Goal: Transaction & Acquisition: Purchase product/service

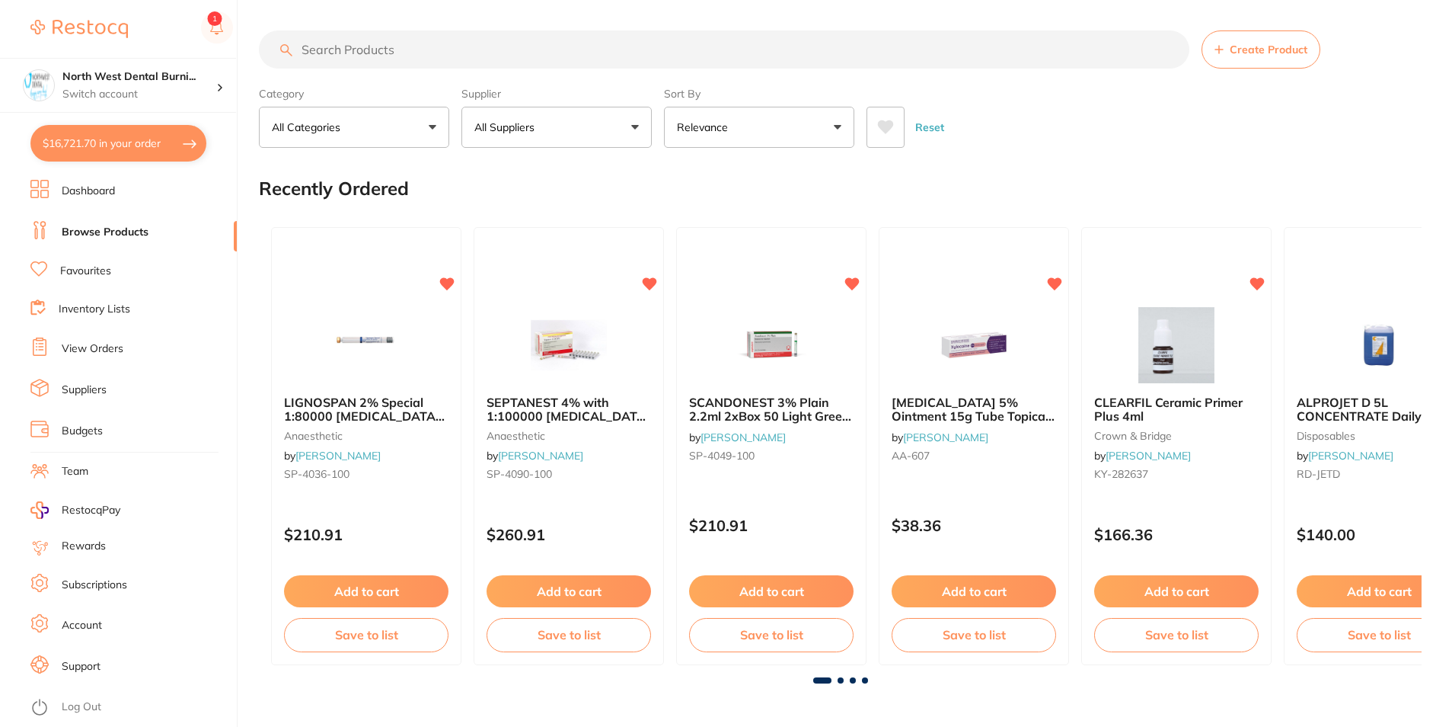
type input "4"
type input "8"
type input "3"
type input "50"
type input "7"
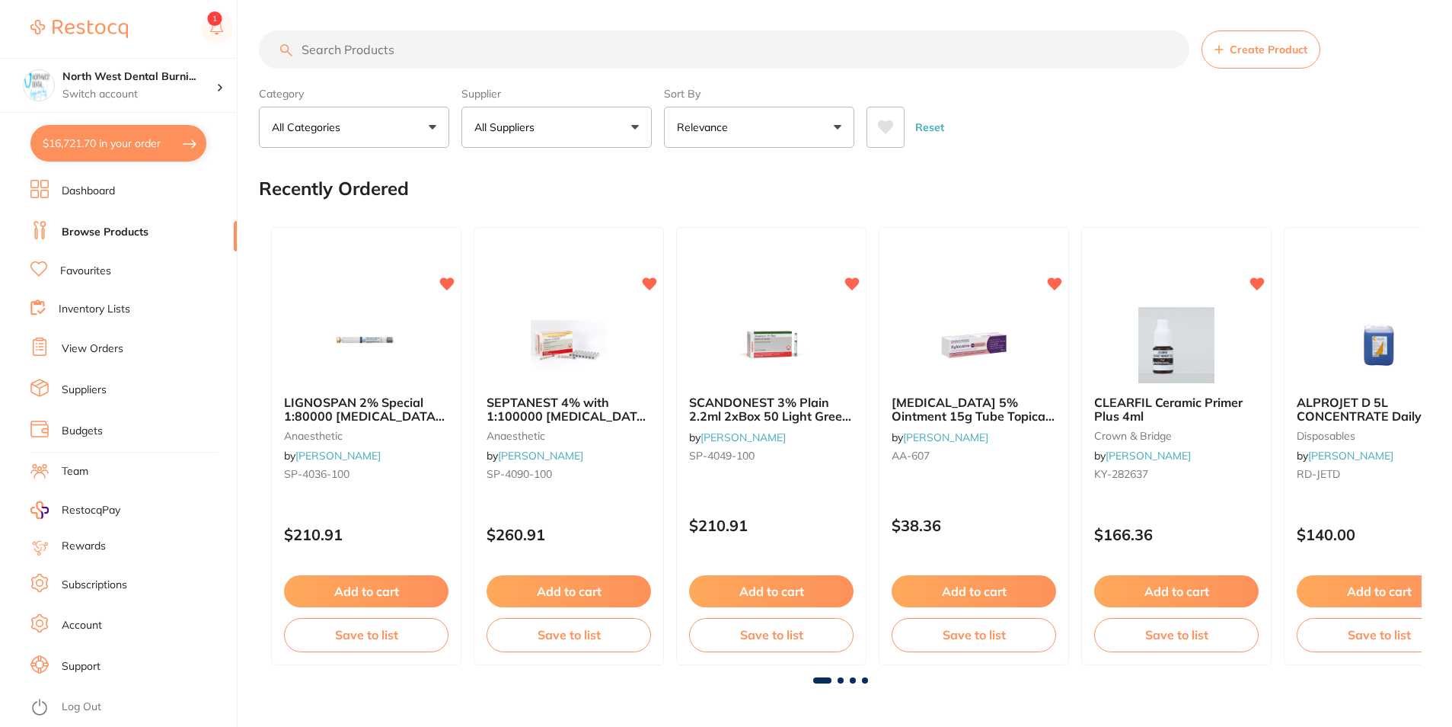
type input "9"
type input "5"
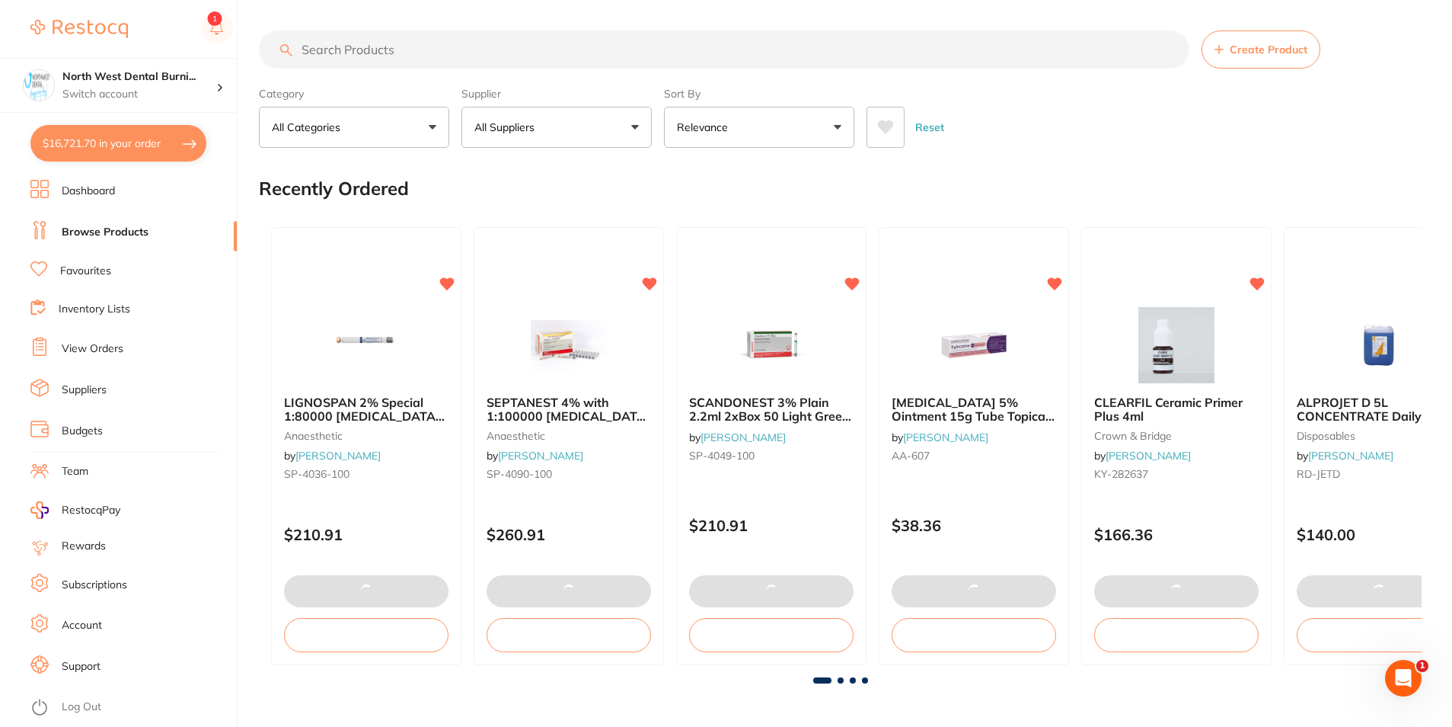
drag, startPoint x: 115, startPoint y: 145, endPoint x: 122, endPoint y: 149, distance: 7.8
click at [115, 145] on button "$16,721.70 in your order" at bounding box center [118, 143] width 176 height 37
checkbox input "true"
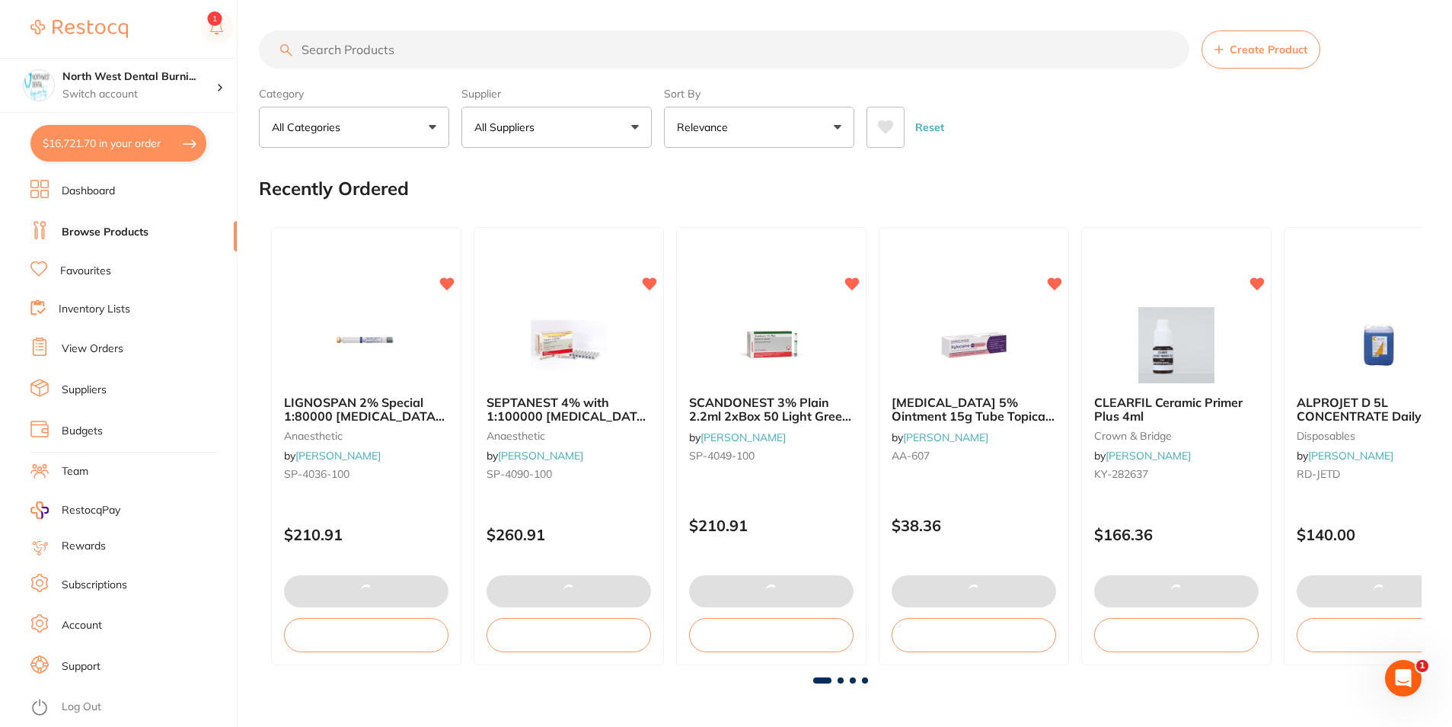
checkbox input "true"
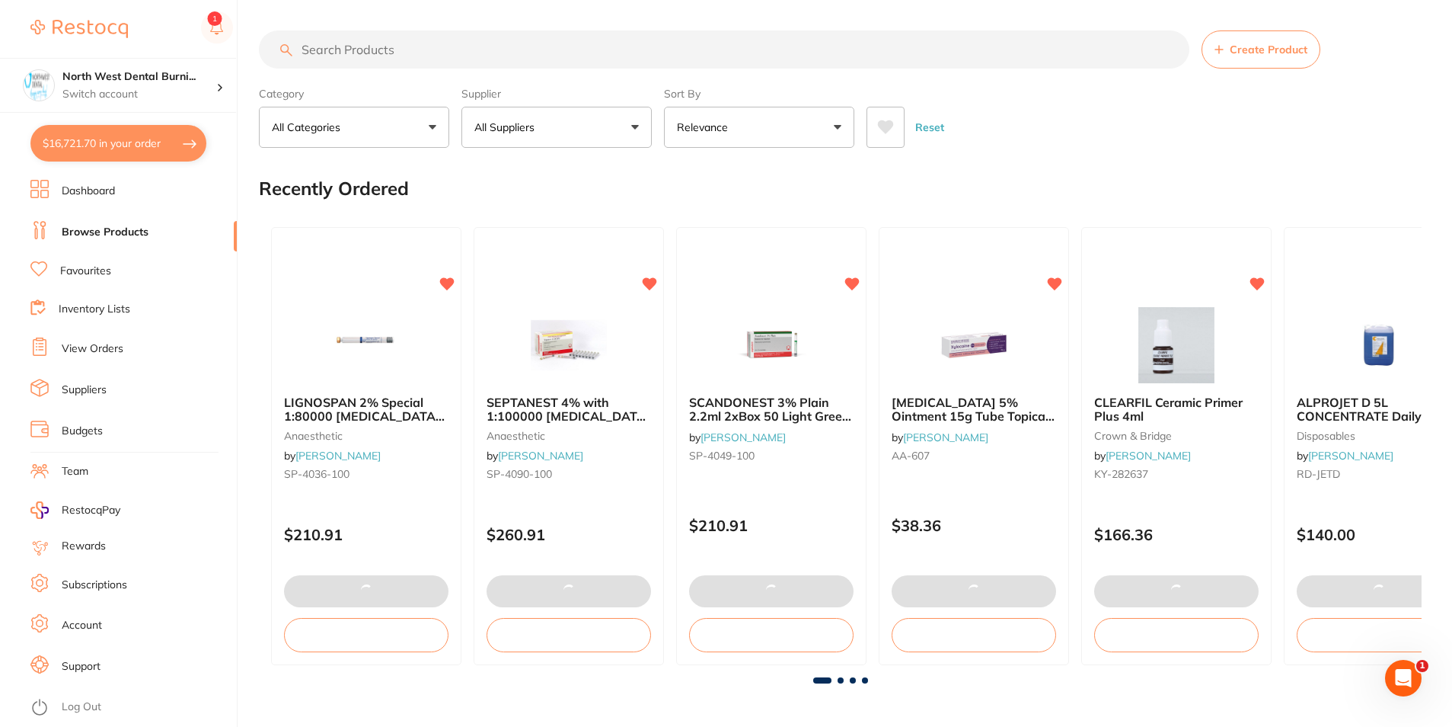
checkbox input "true"
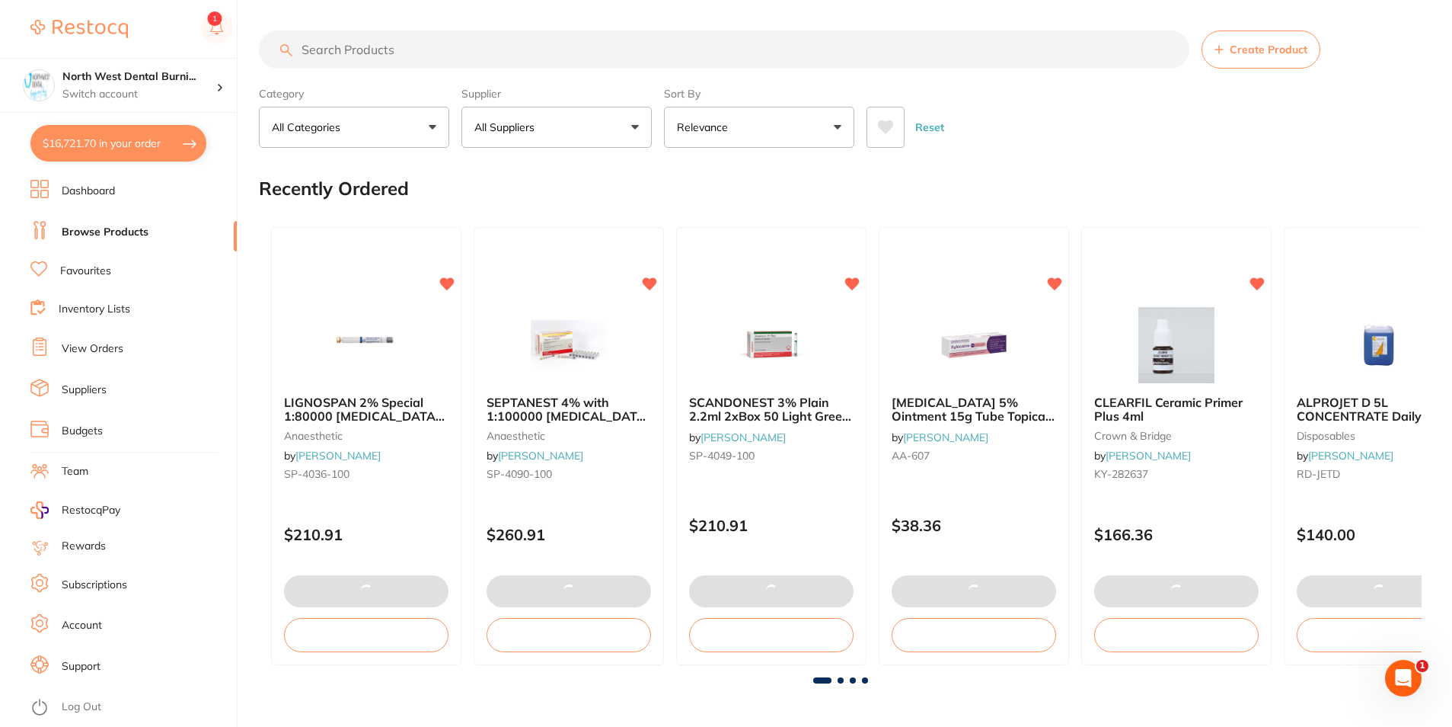
checkbox input "true"
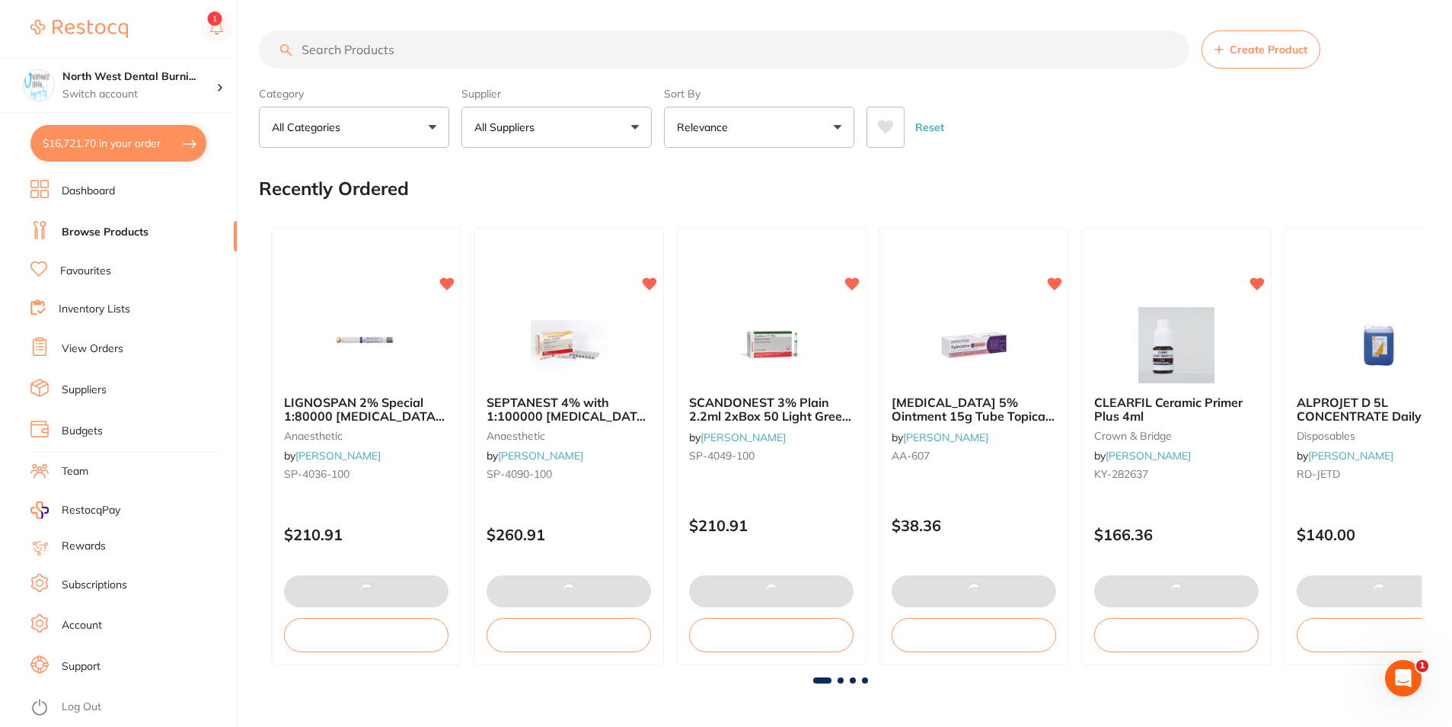
checkbox input "true"
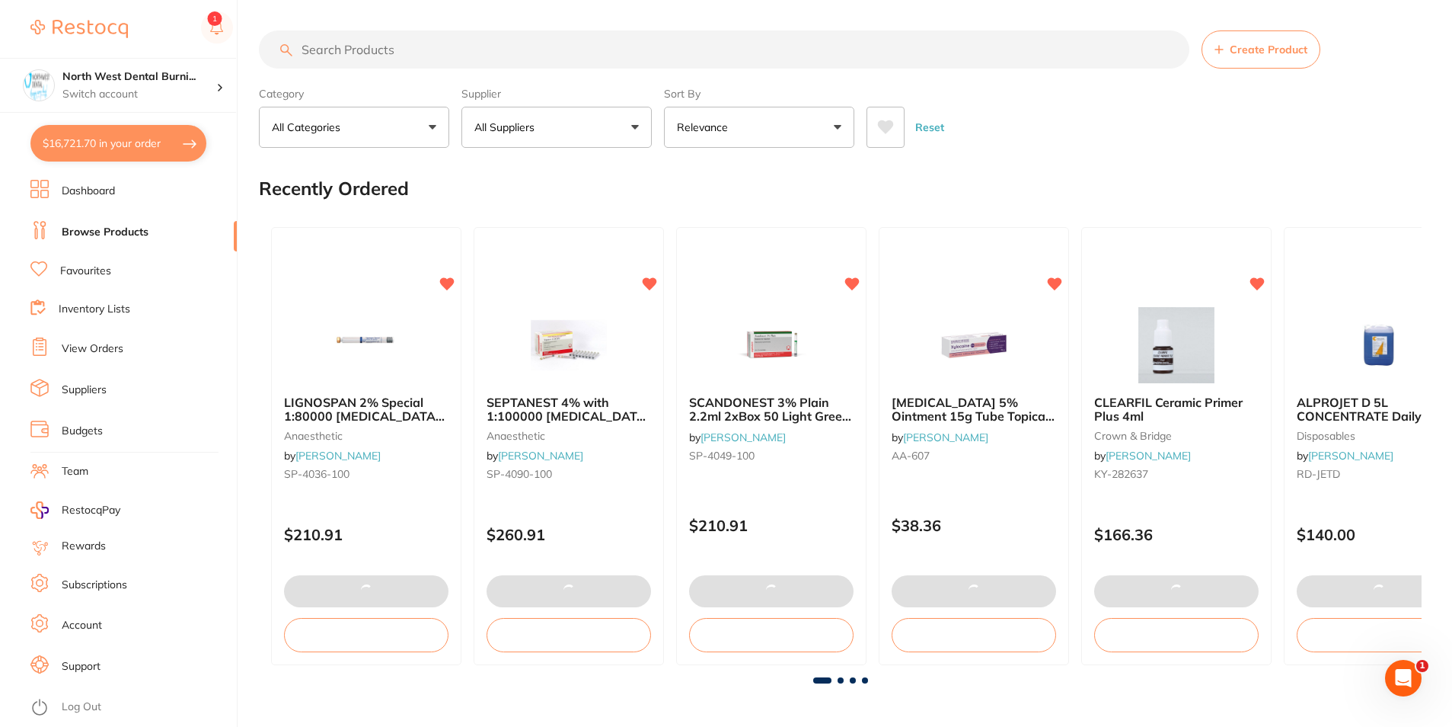
checkbox input "true"
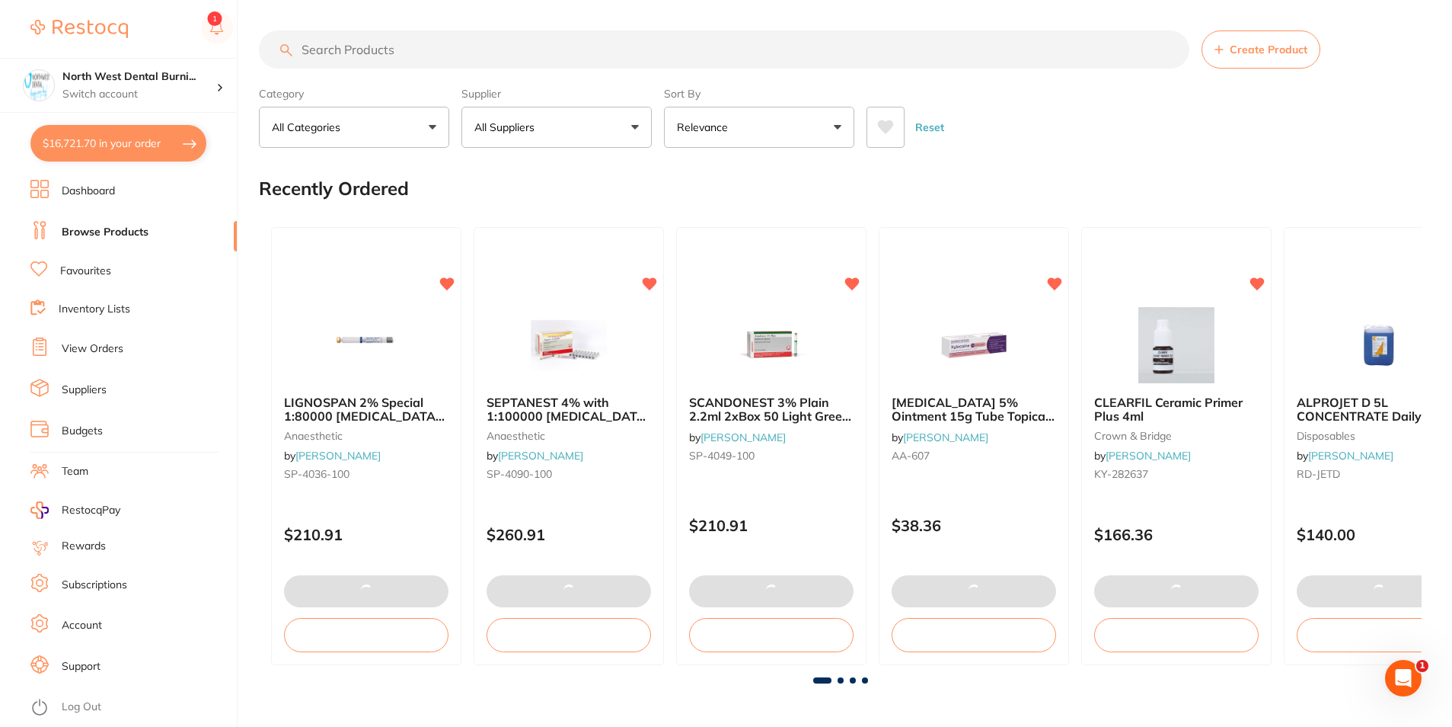
checkbox input "true"
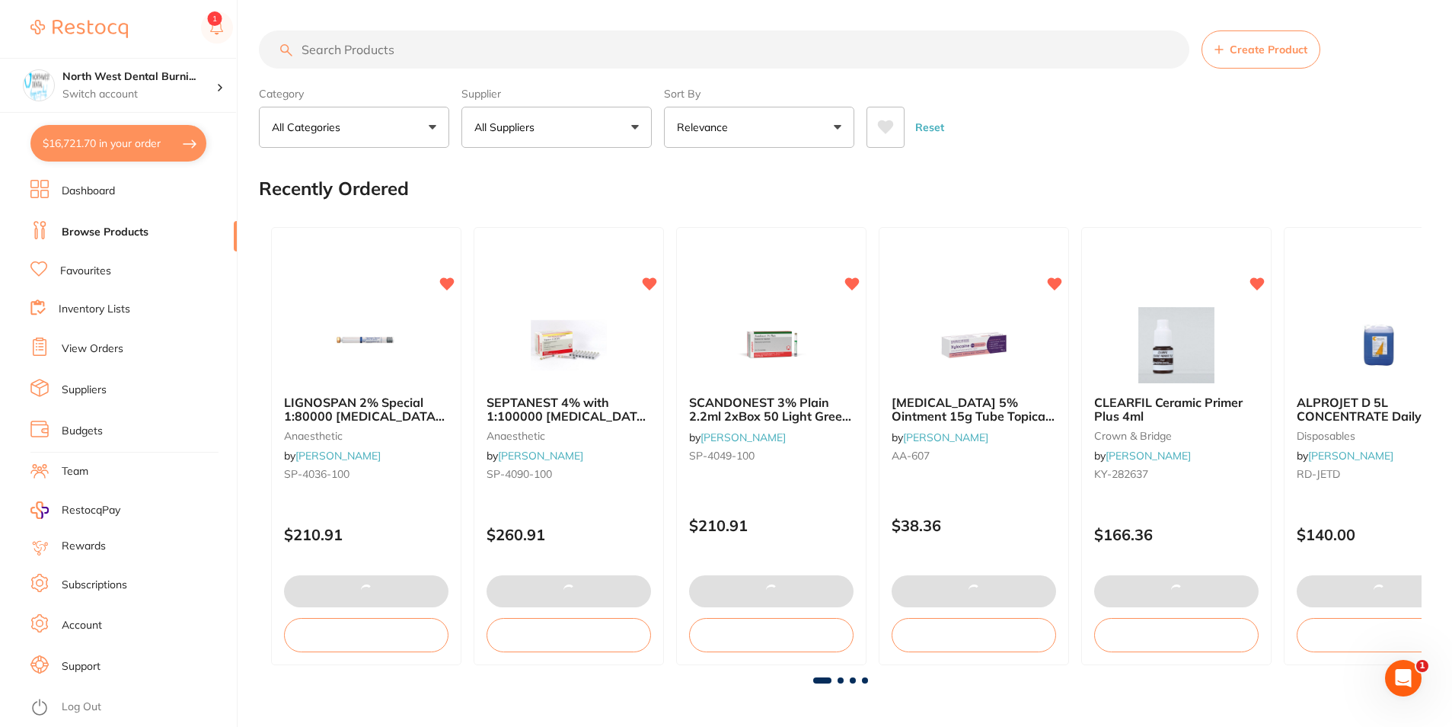
checkbox input "true"
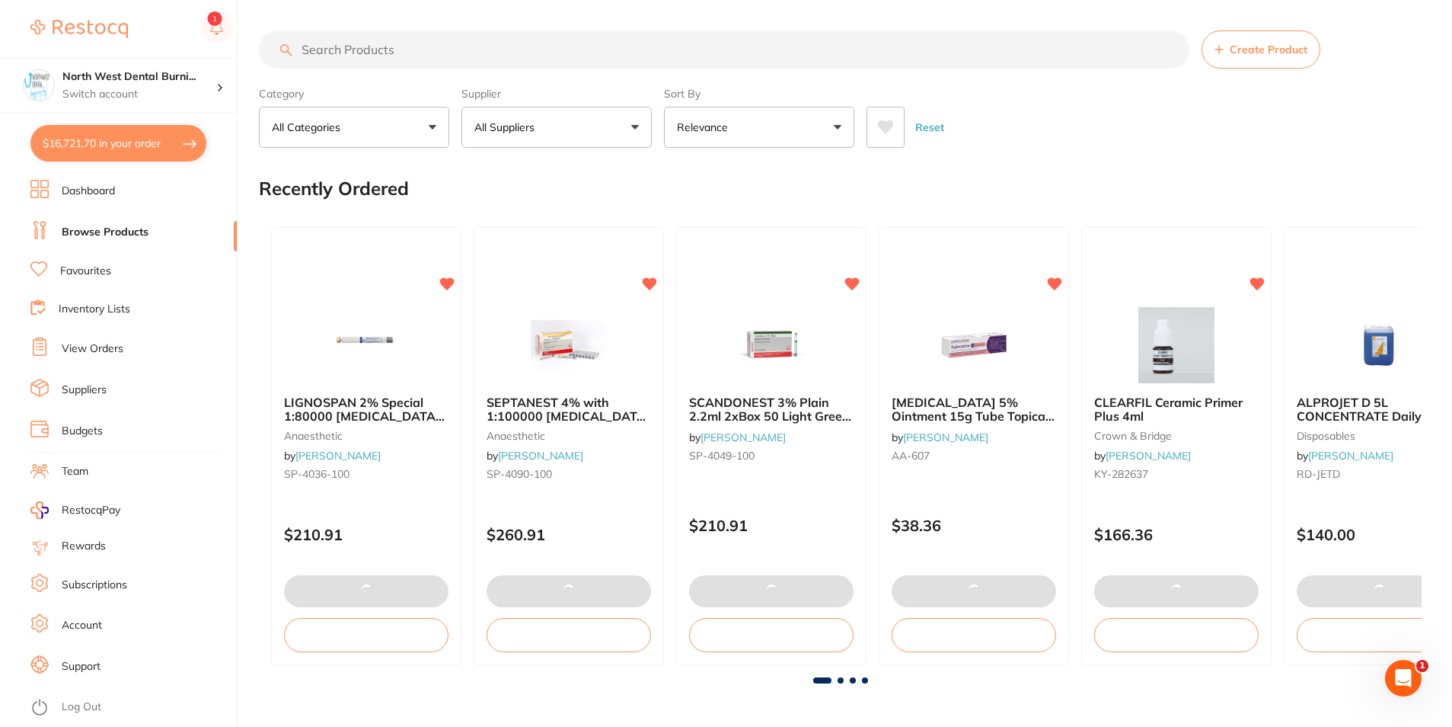
checkbox input "true"
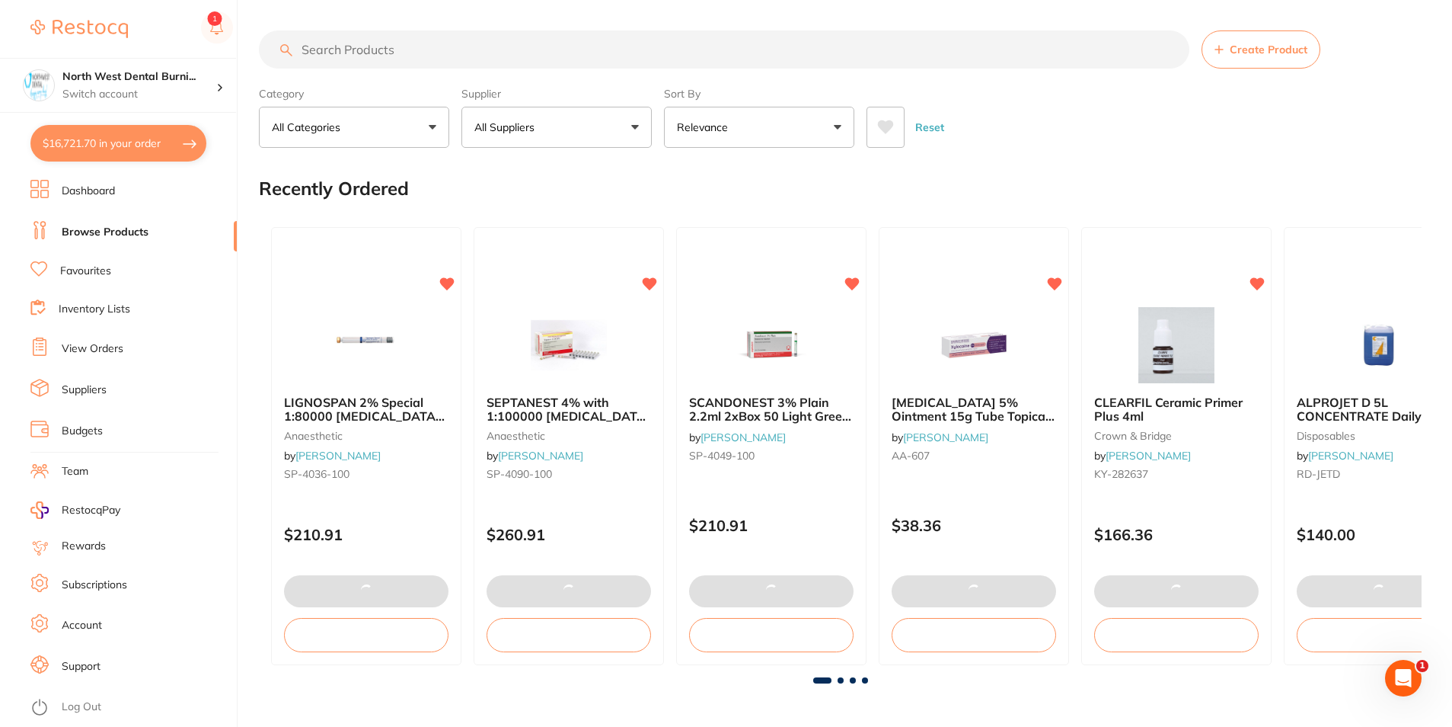
checkbox input "true"
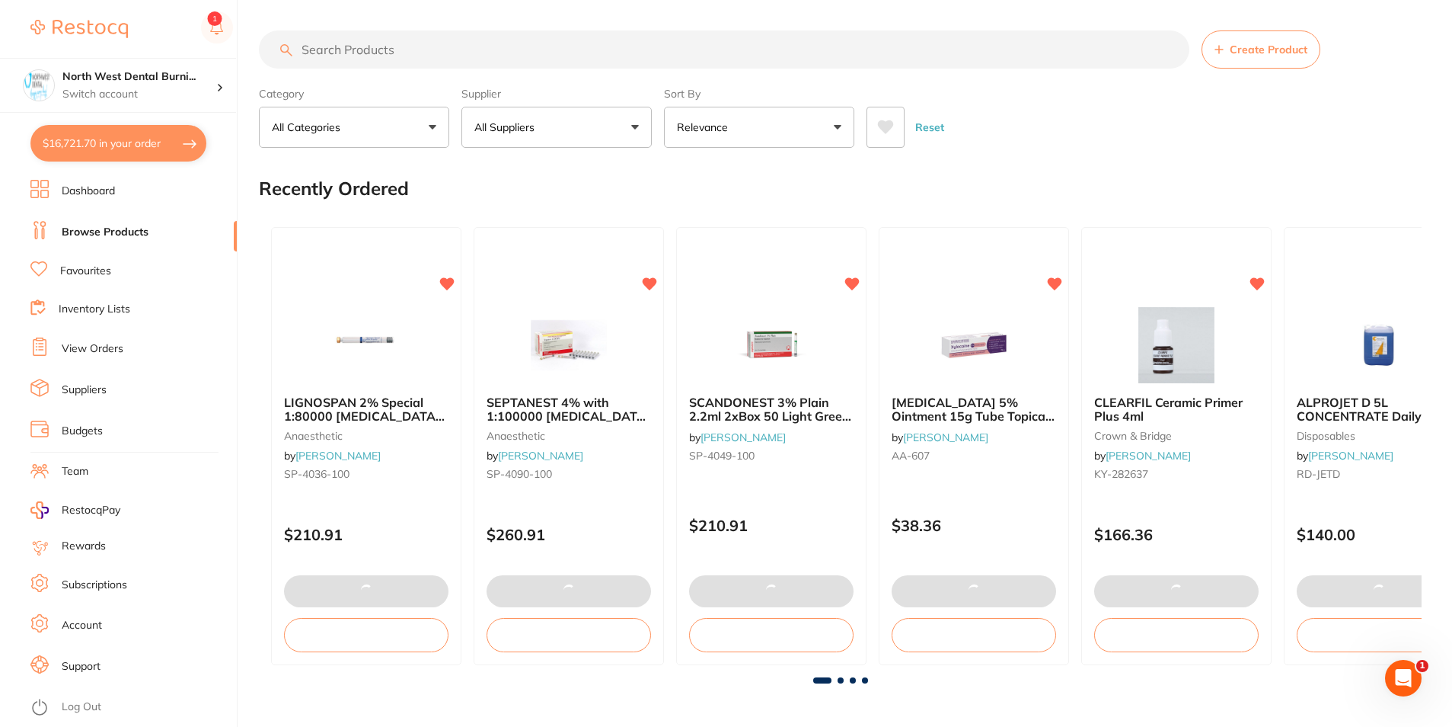
checkbox input "true"
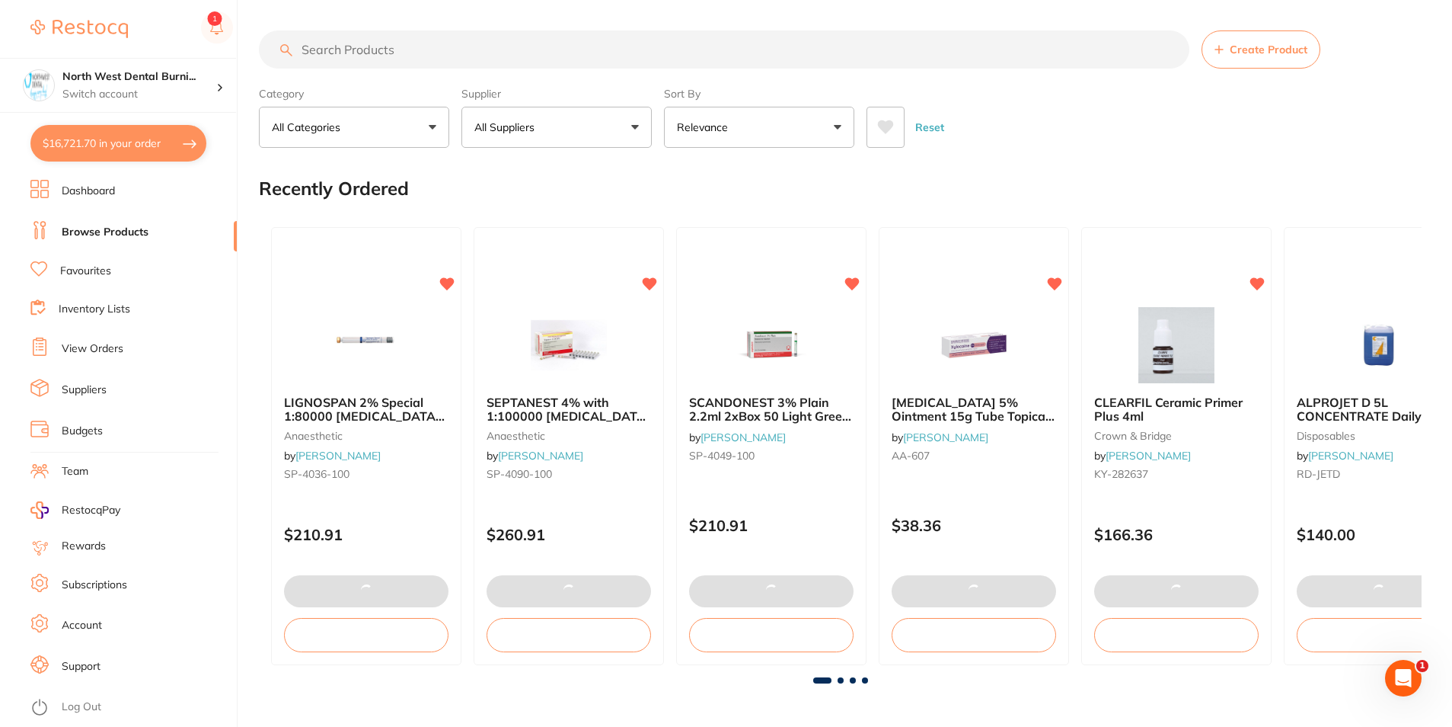
checkbox input "true"
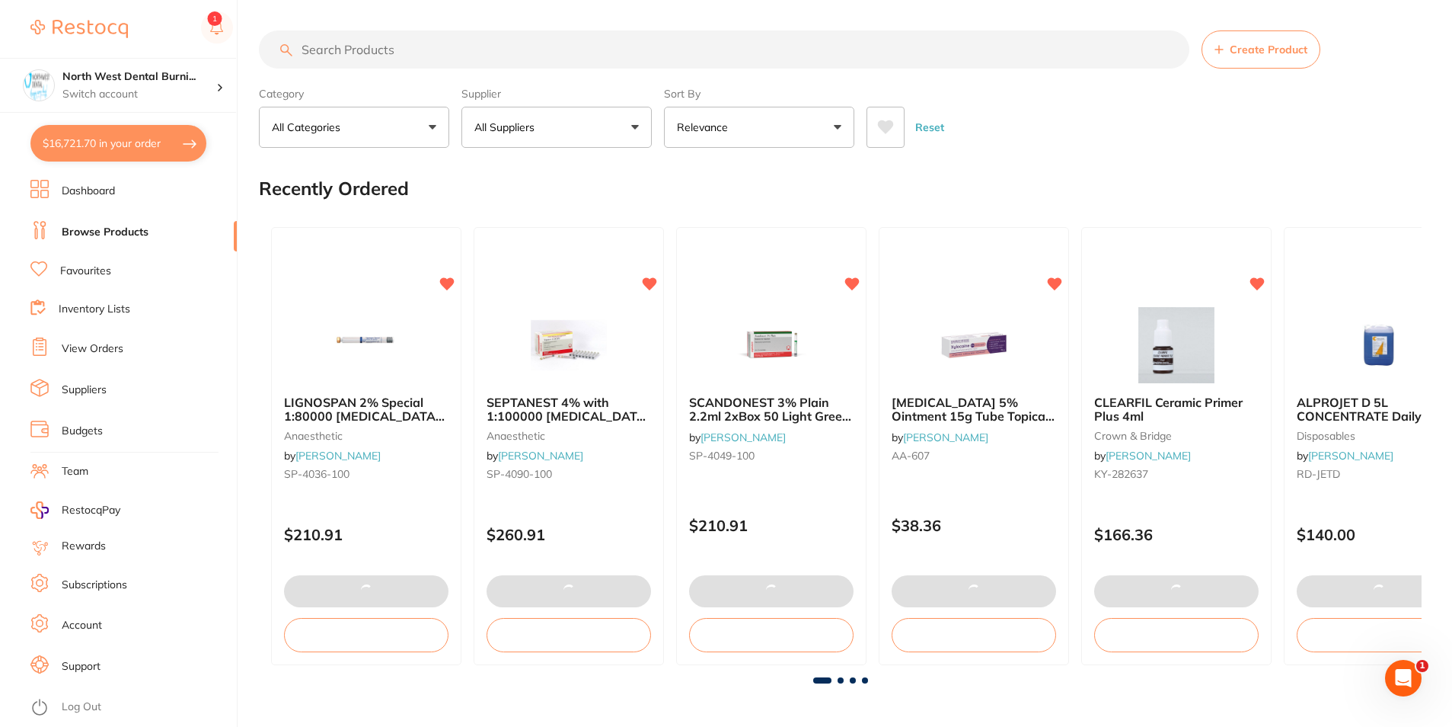
checkbox input "true"
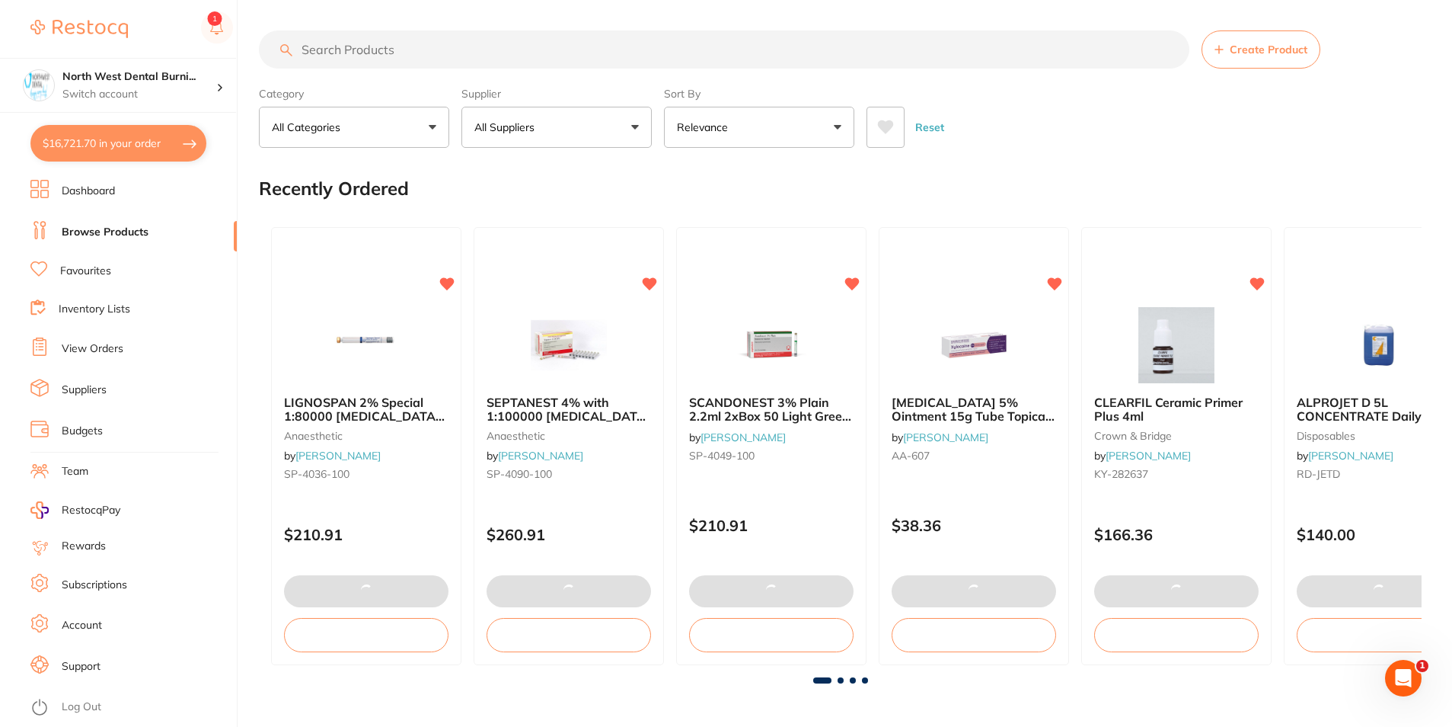
checkbox input "true"
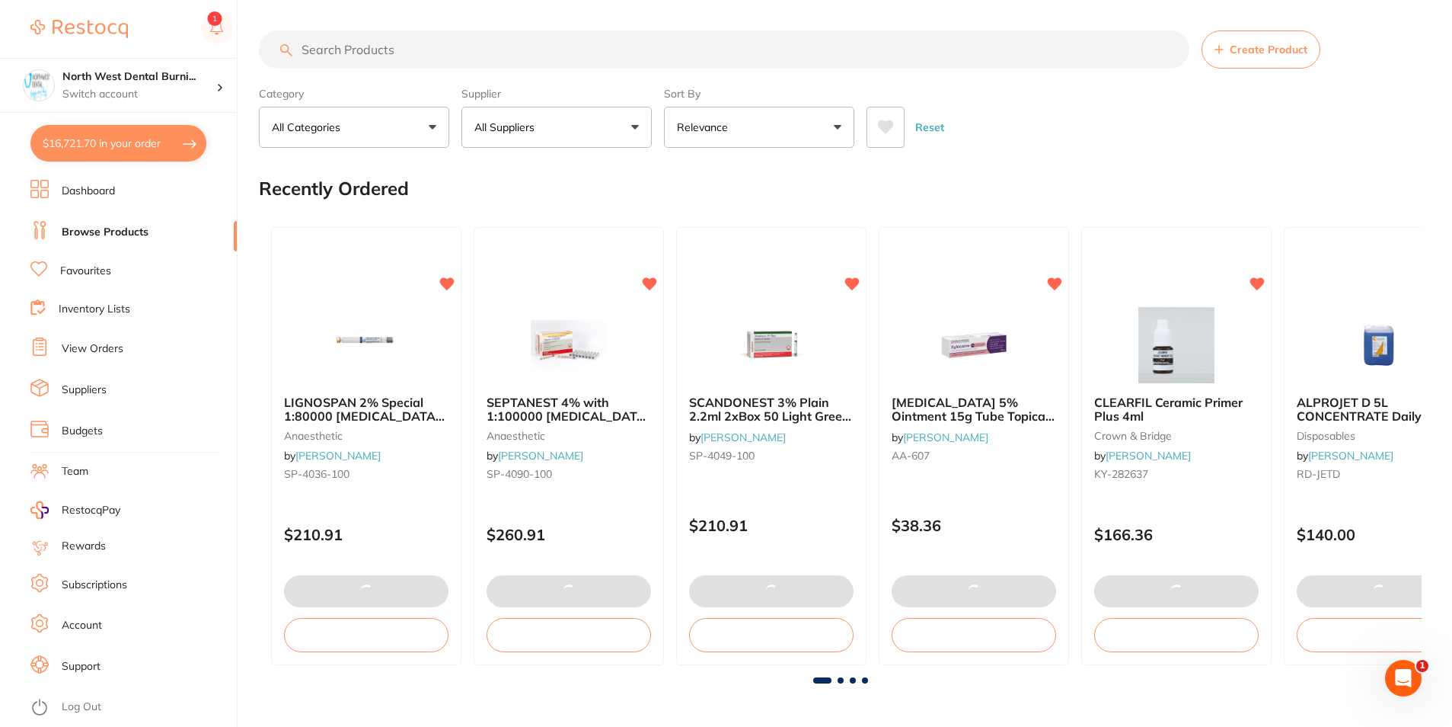
checkbox input "true"
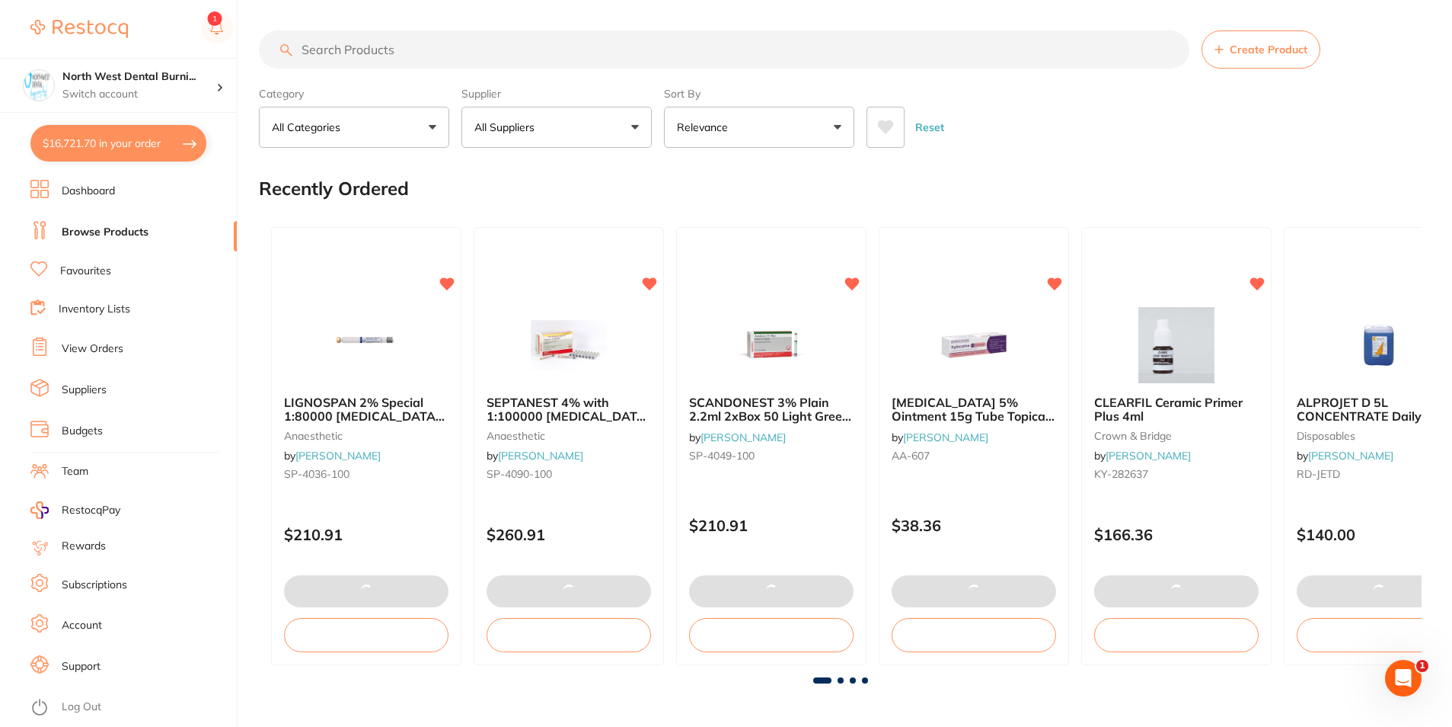
checkbox input "true"
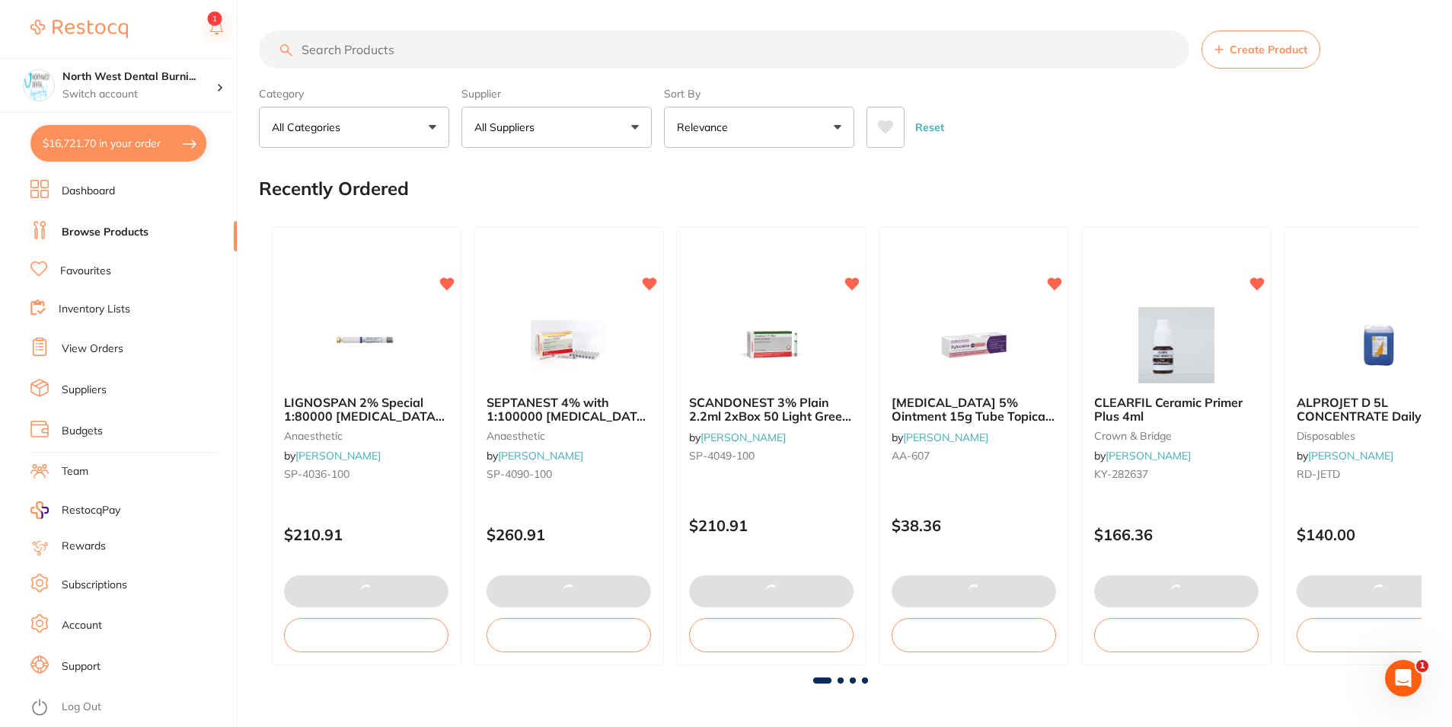
checkbox input "true"
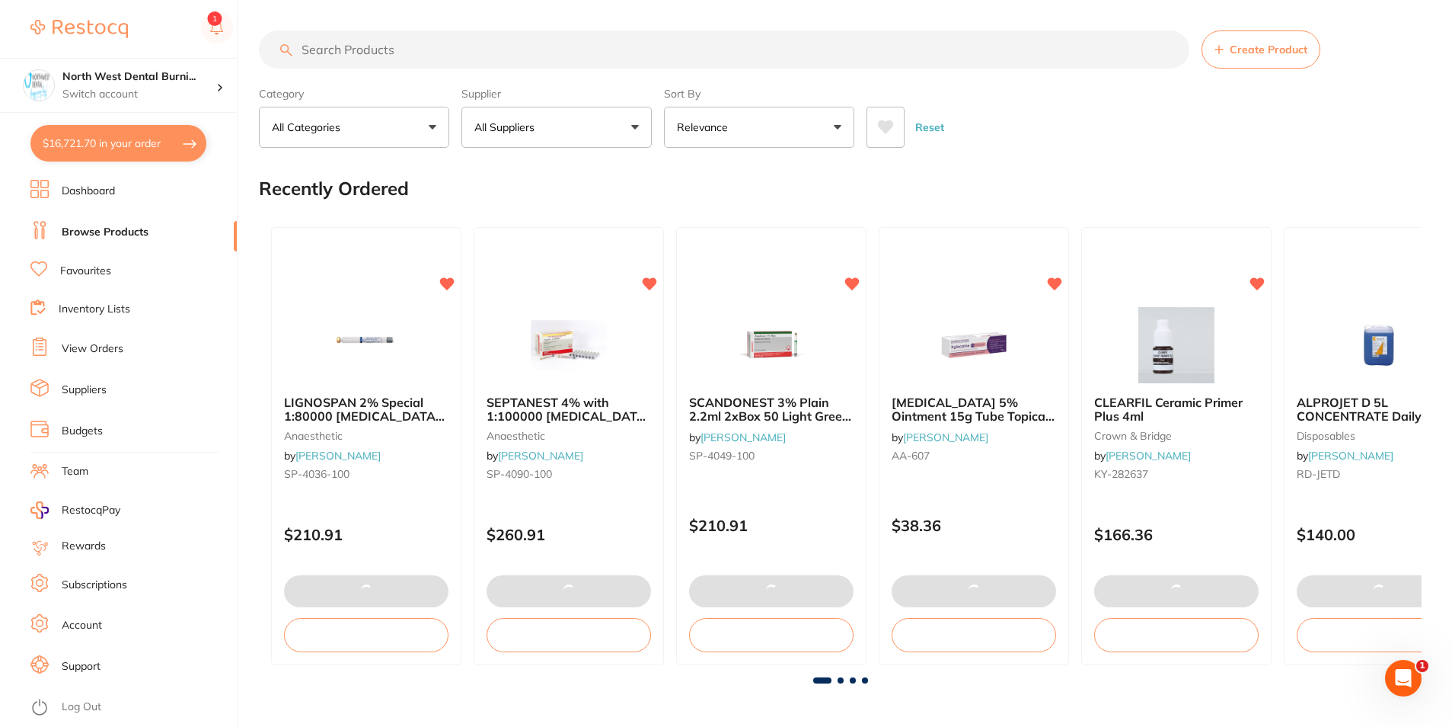
checkbox input "true"
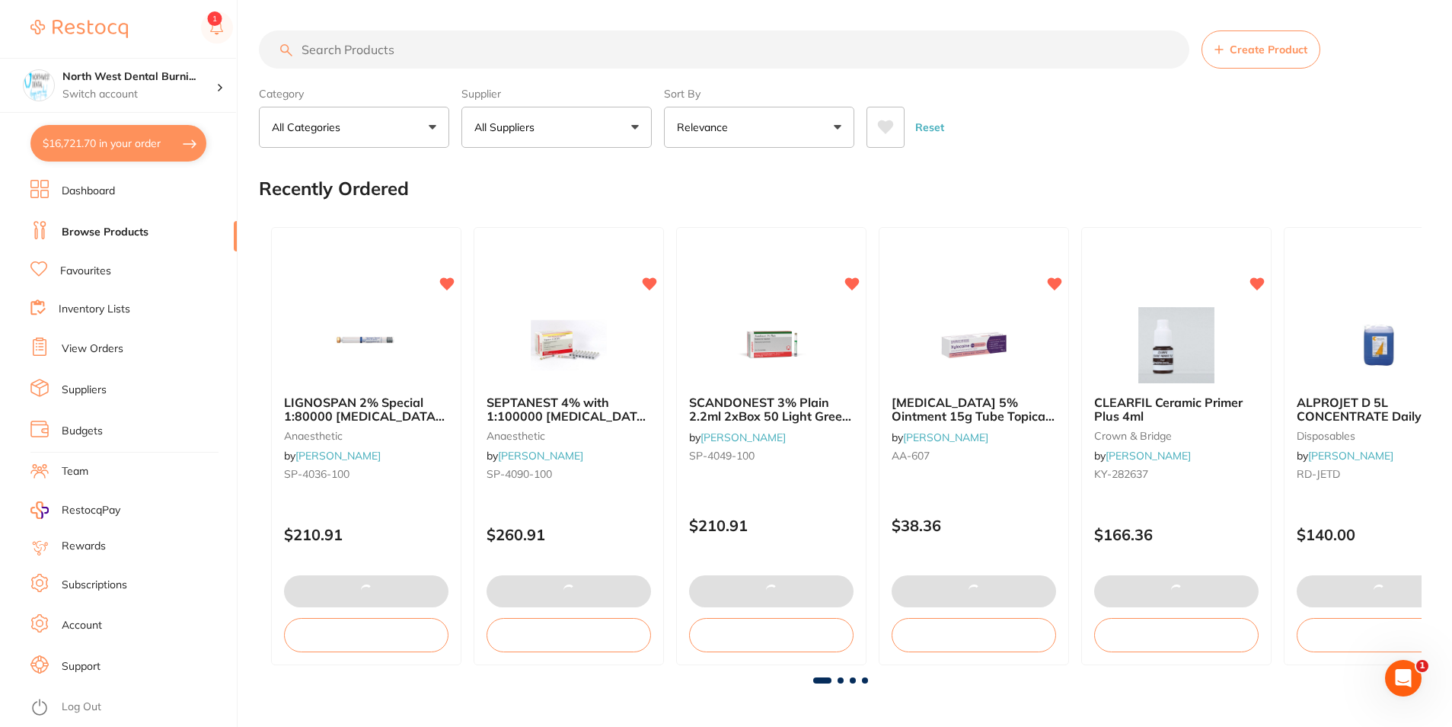
checkbox input "true"
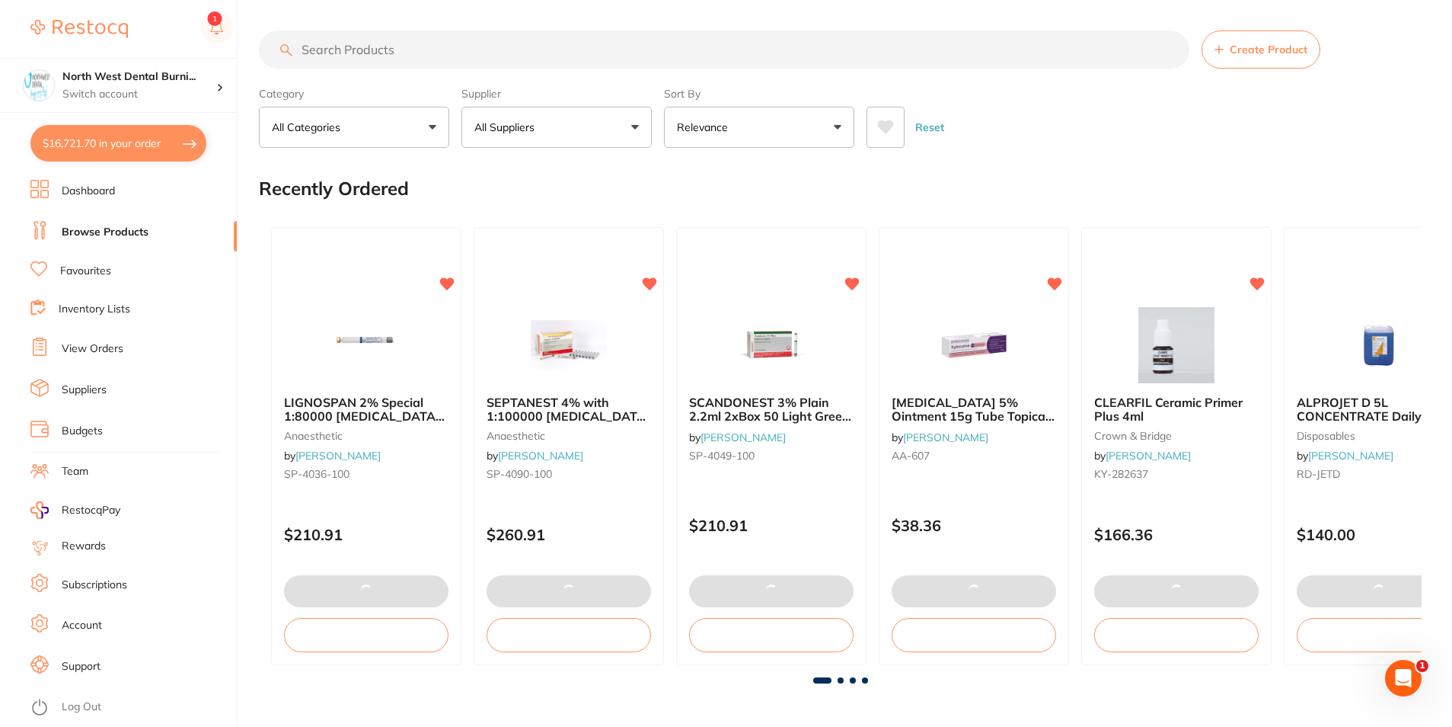
checkbox input "true"
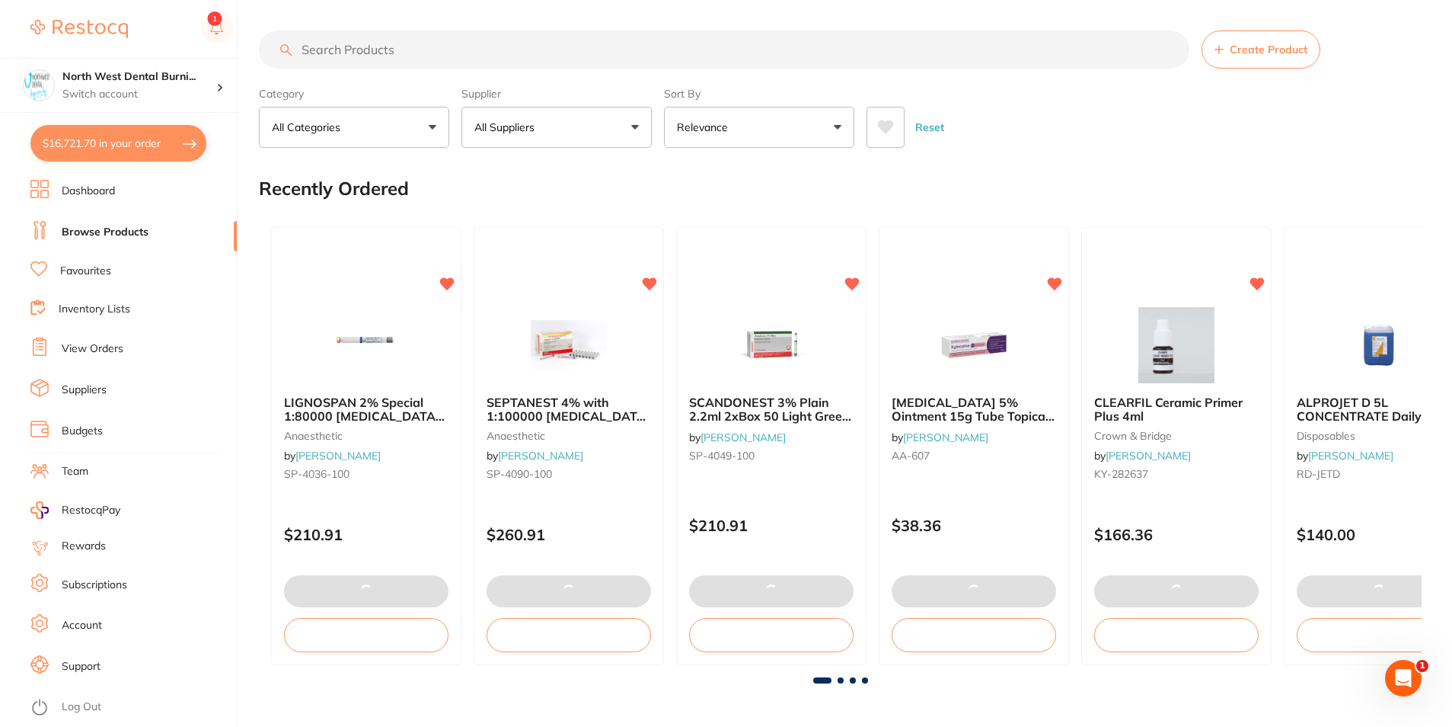
checkbox input "true"
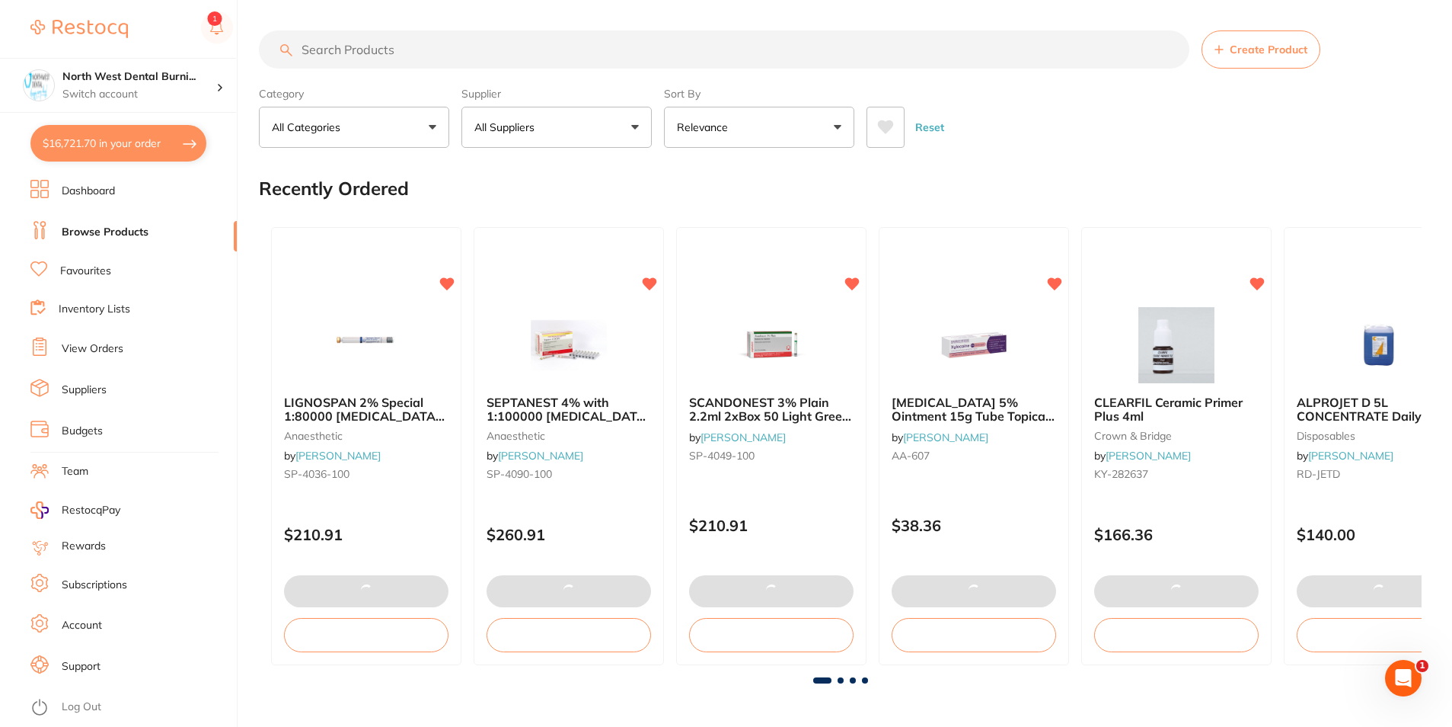
checkbox input "true"
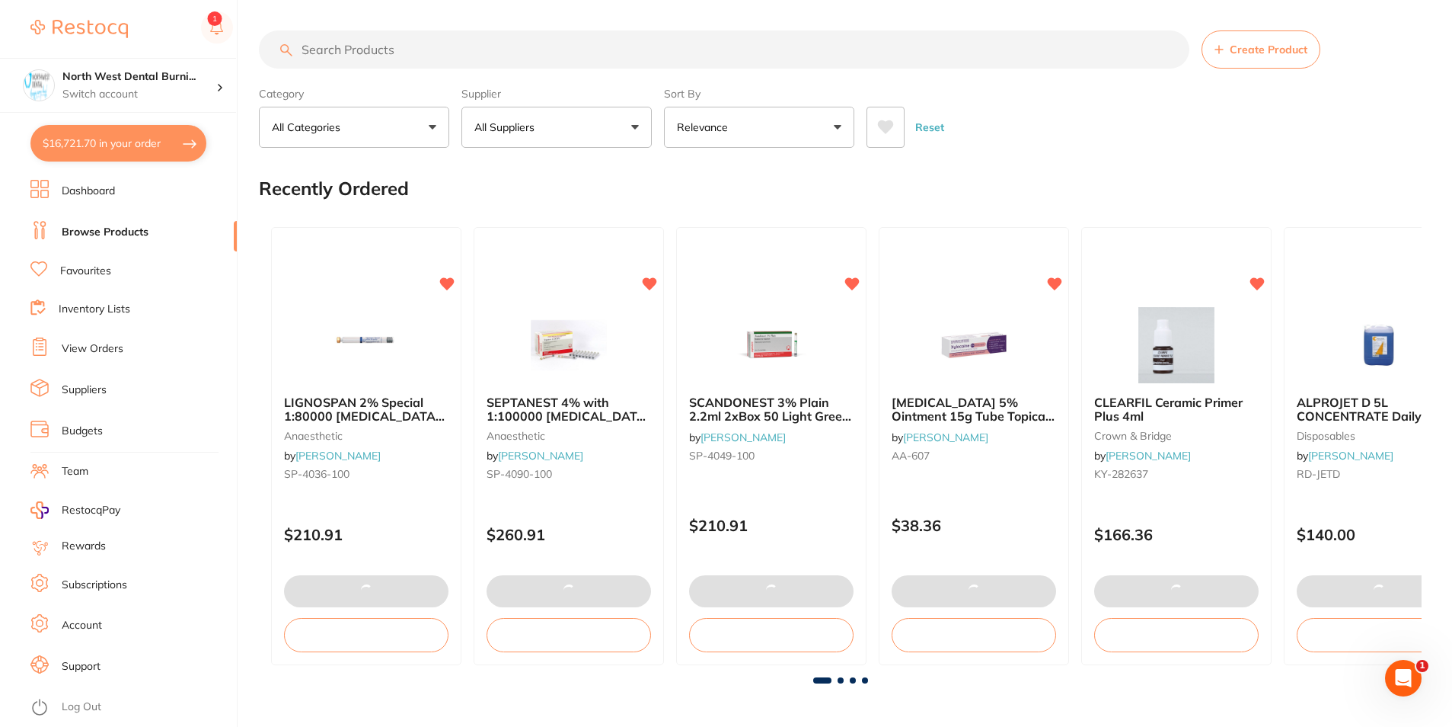
checkbox input "true"
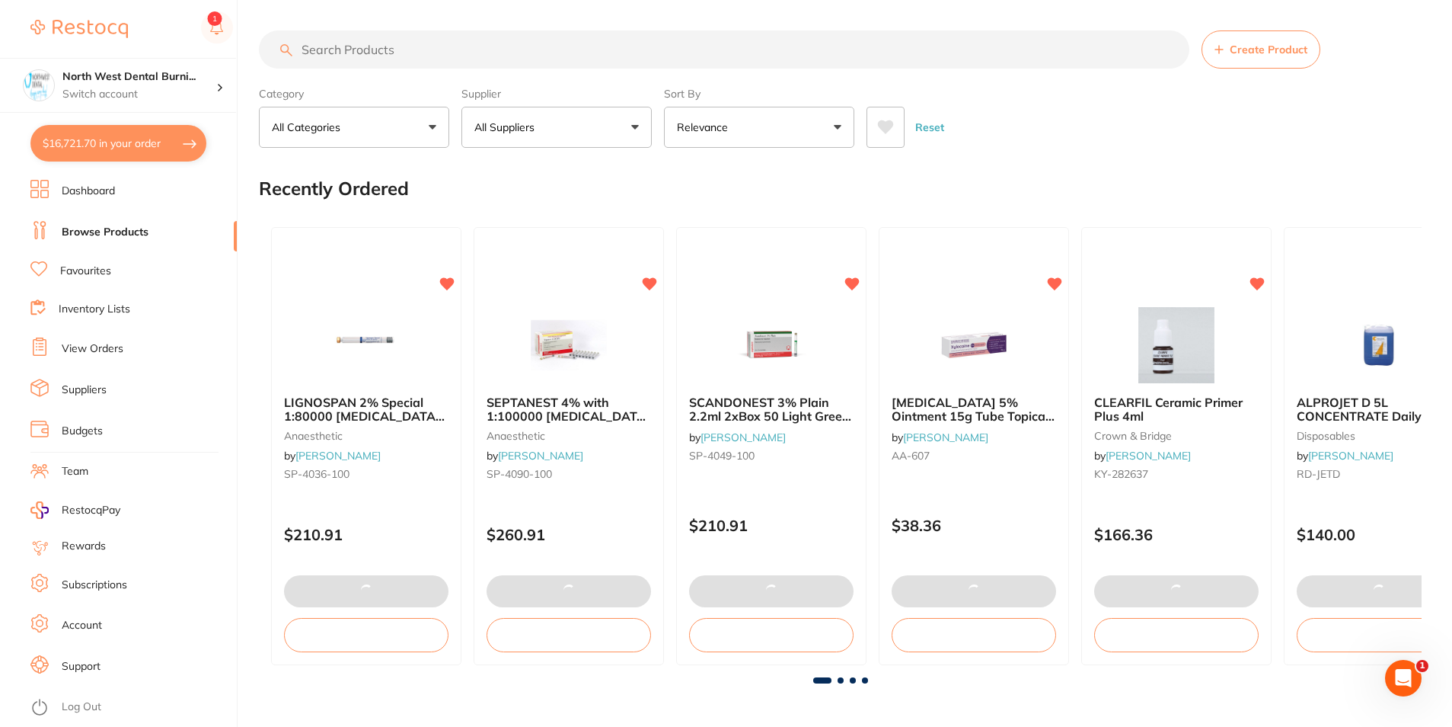
checkbox input "true"
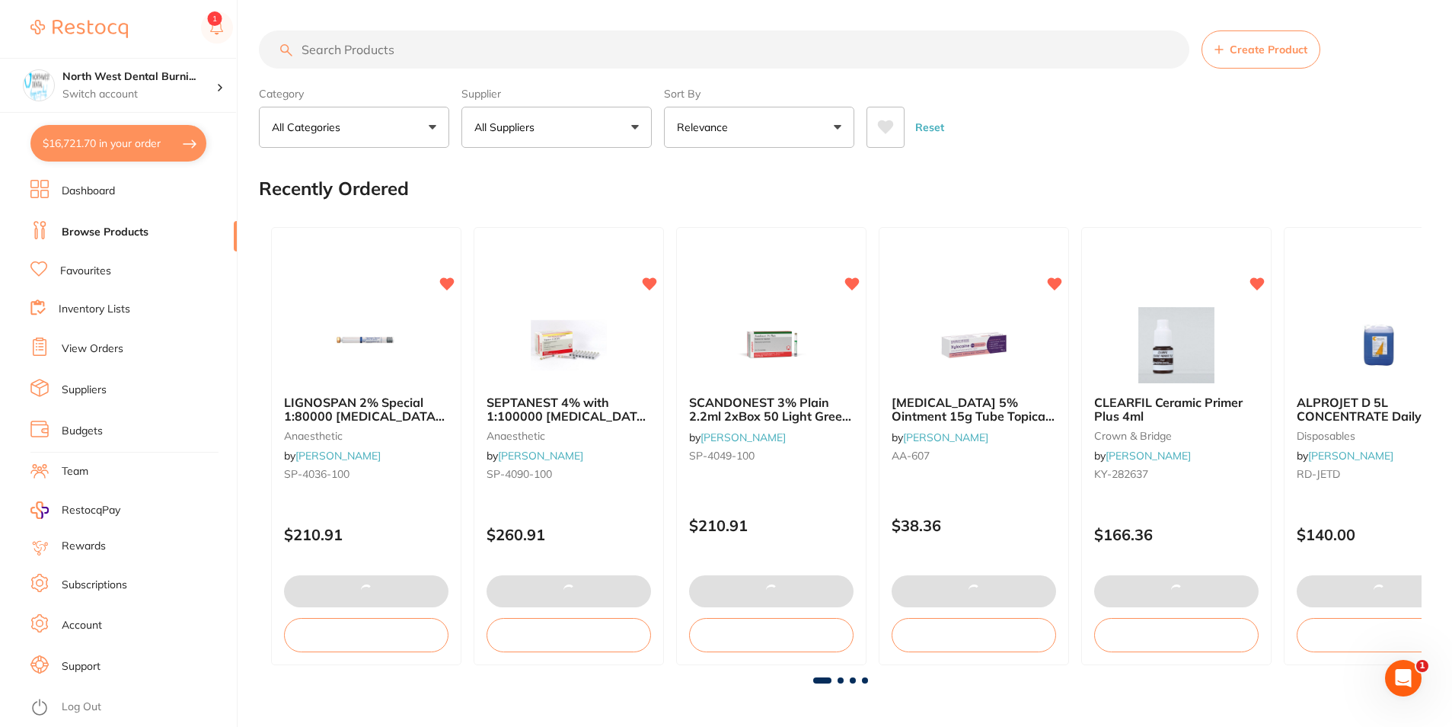
checkbox input "true"
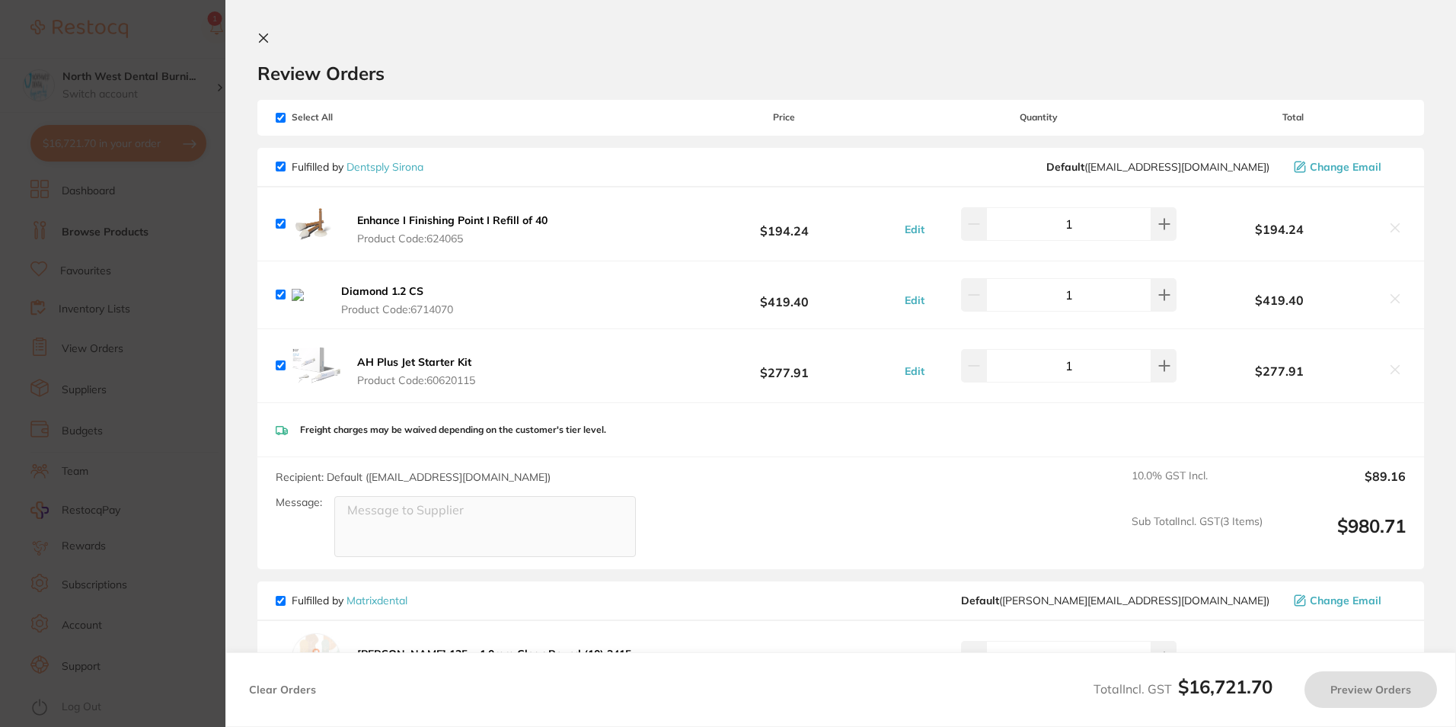
type input "3"
type input "6"
type input "2"
type input "40"
type input "6"
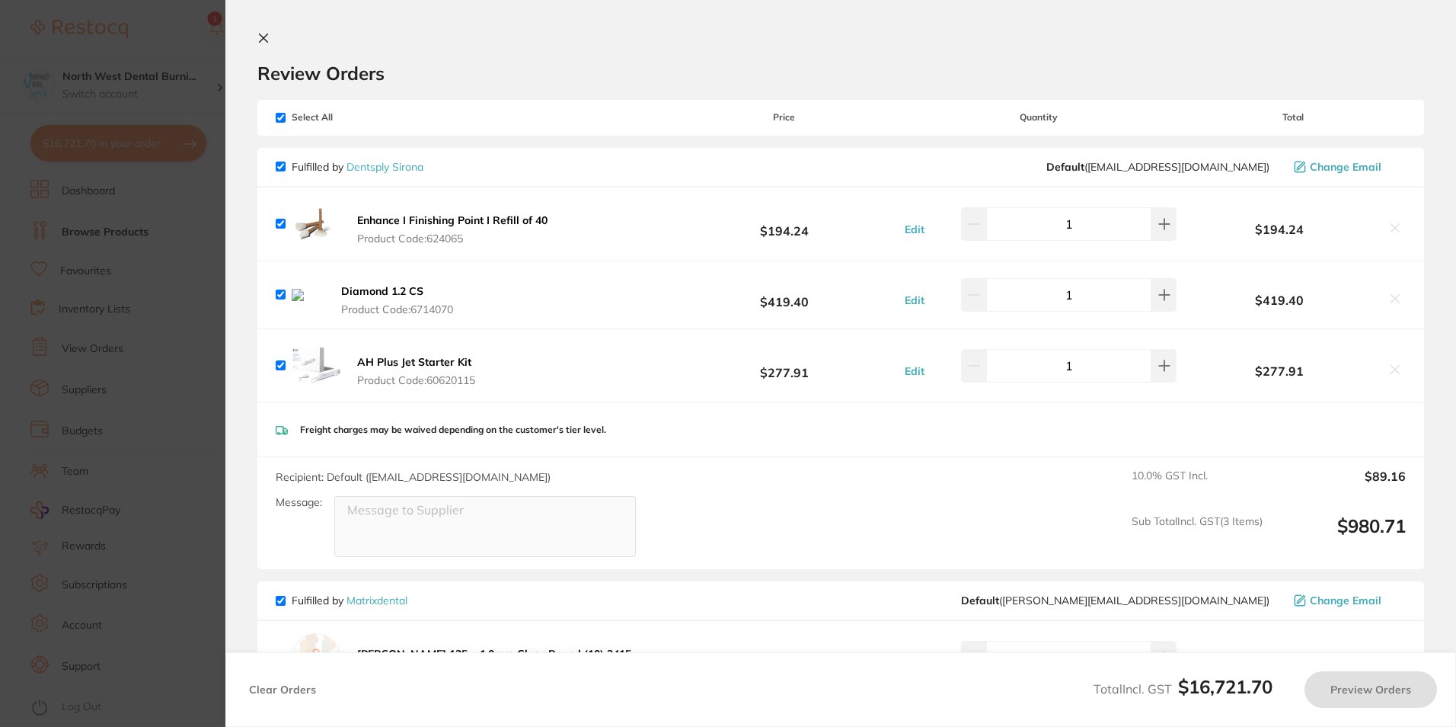
type input "8"
type input "4"
type input "50"
type input "5"
type input "3"
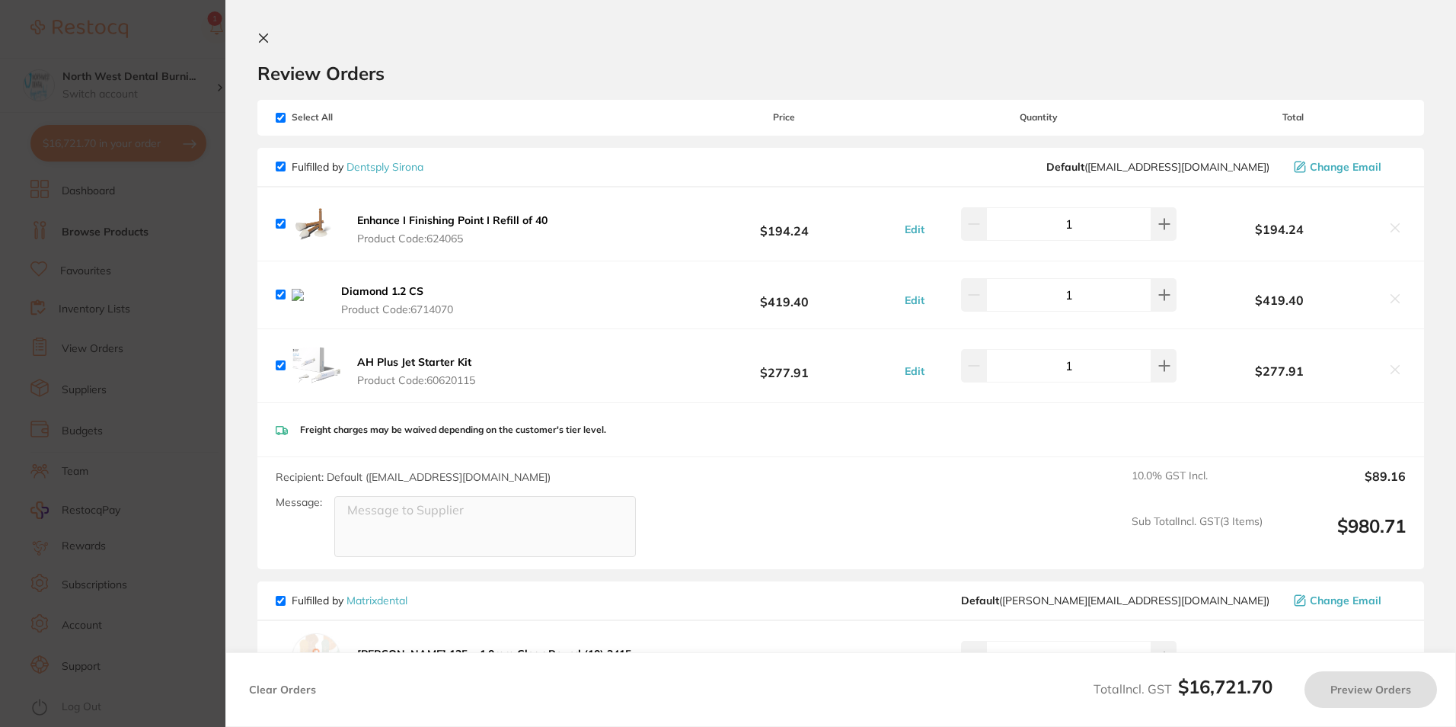
type input "3"
type input "30"
type input "15"
type input "6"
type input "40"
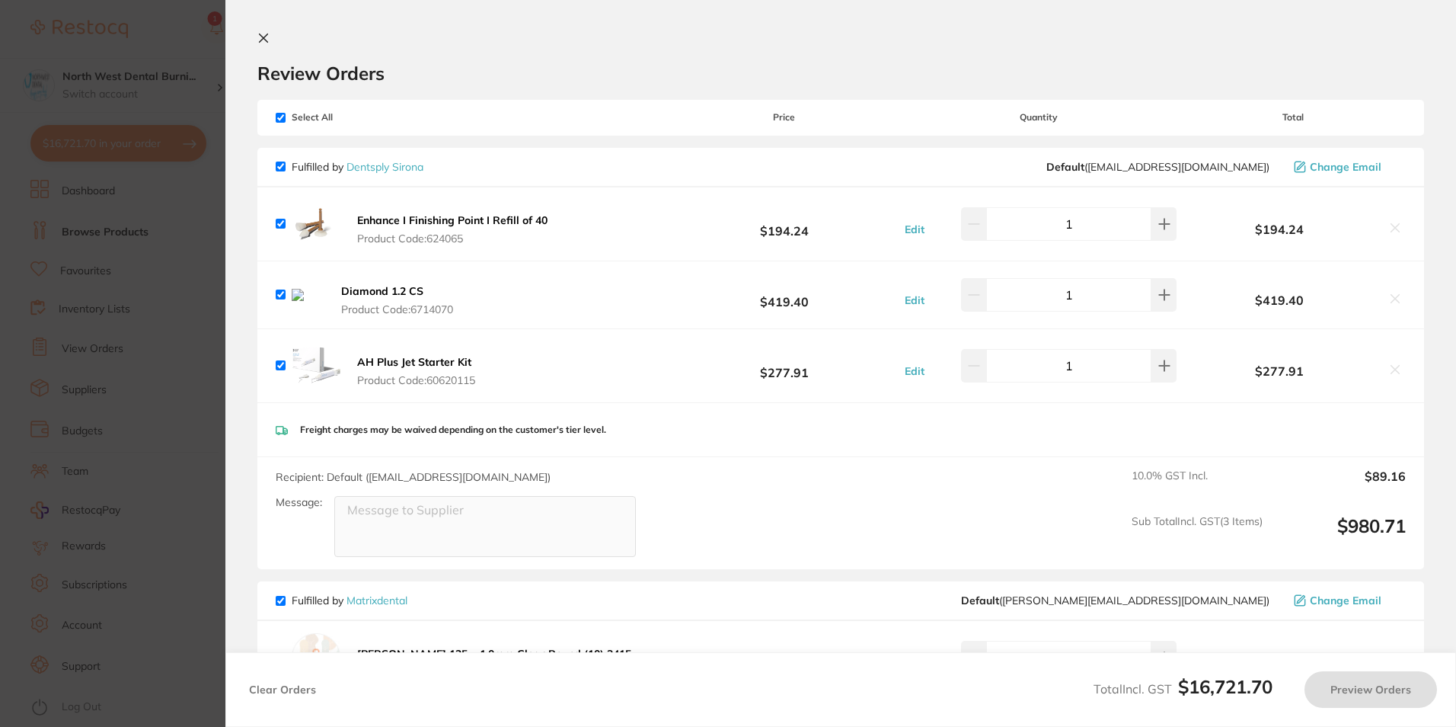
type input "6"
